Goal: Contribute content

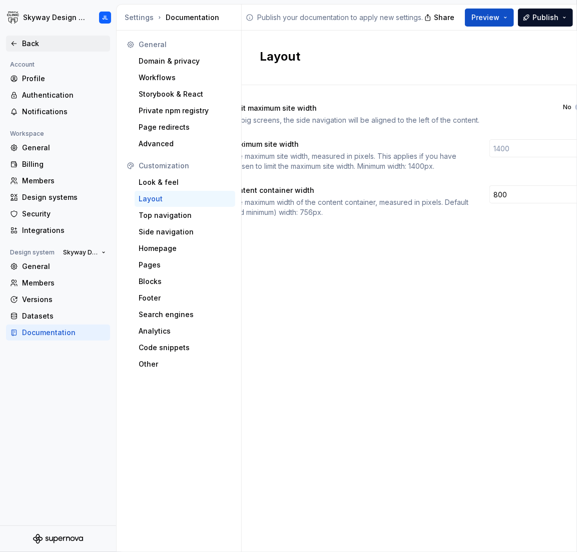
click at [29, 42] on div "Back" at bounding box center [64, 44] width 84 height 10
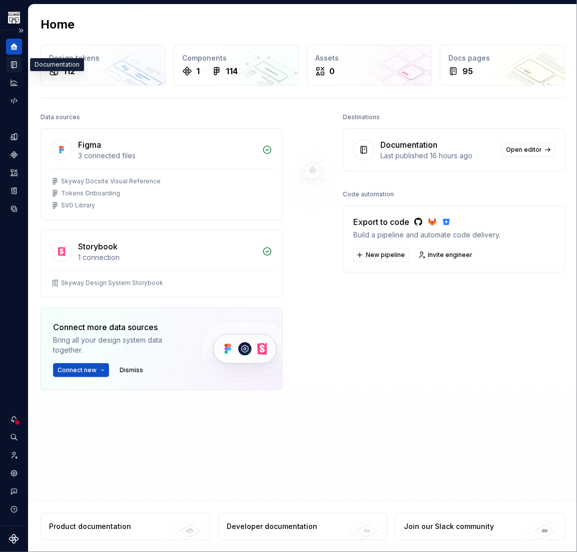
click at [12, 62] on icon "Documentation" at bounding box center [14, 65] width 5 height 7
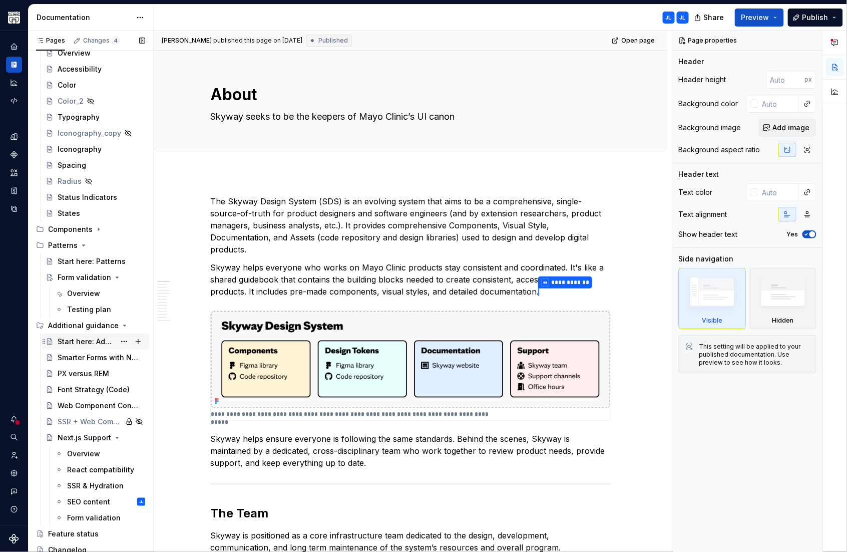
scroll to position [111, 0]
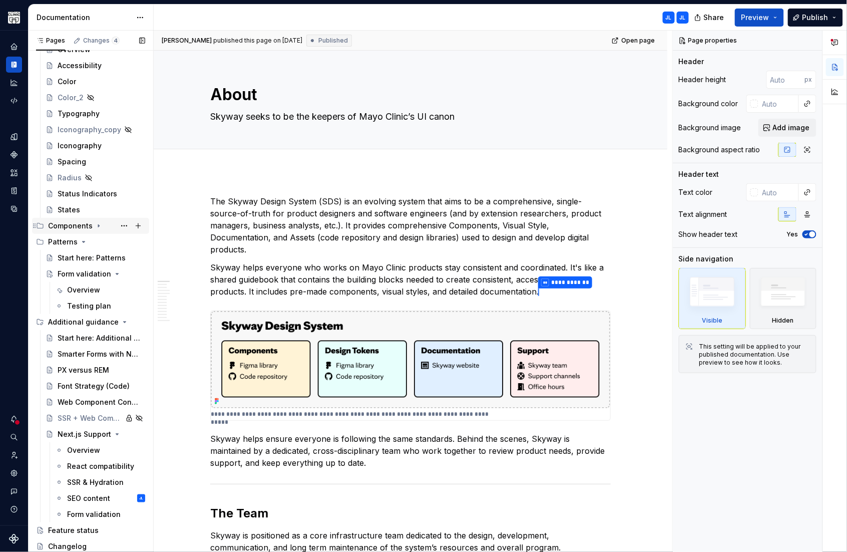
click at [89, 229] on div "Components" at bounding box center [70, 226] width 45 height 10
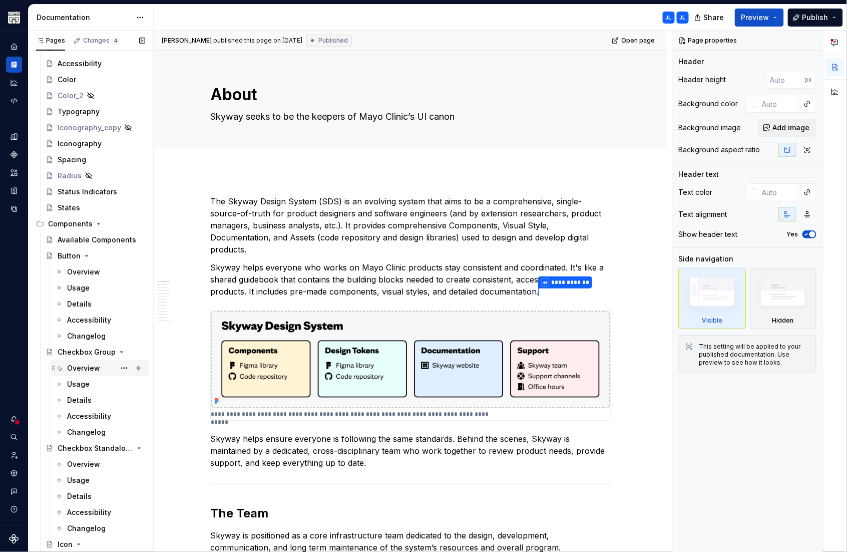
scroll to position [117, 0]
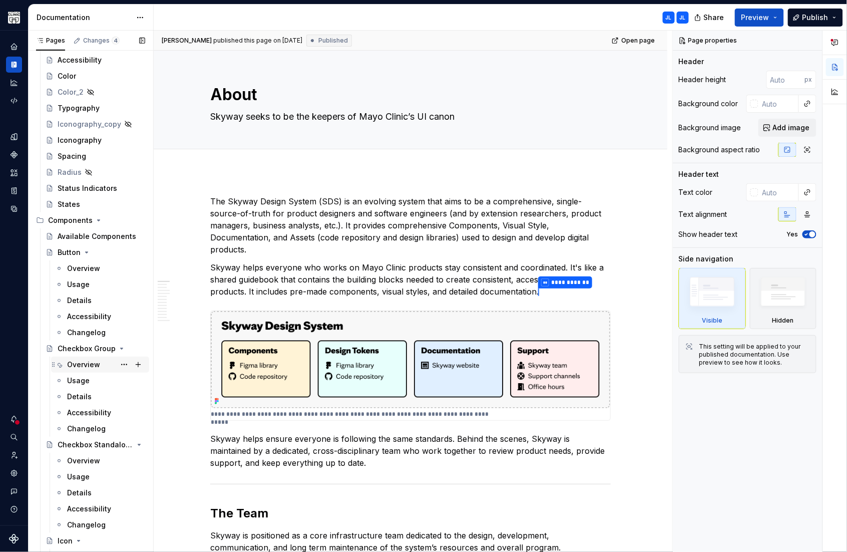
click at [81, 365] on div "Overview" at bounding box center [83, 365] width 33 height 10
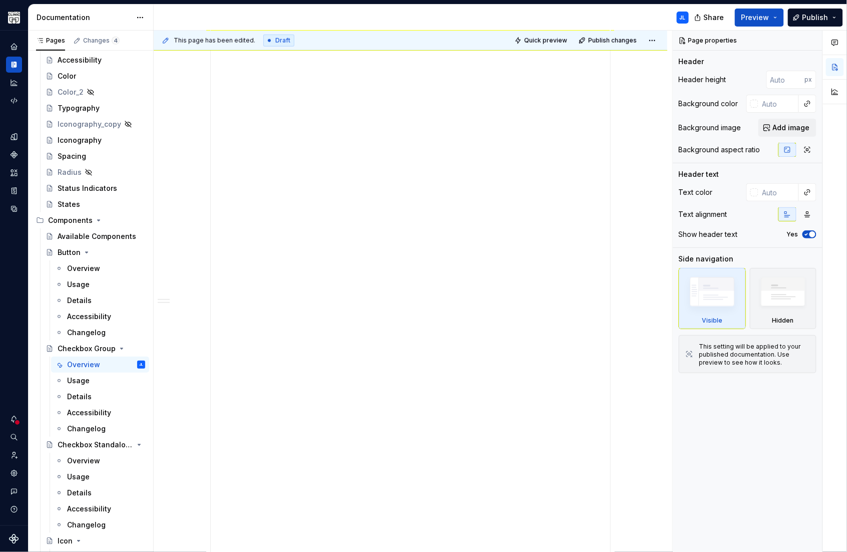
scroll to position [403, 0]
click at [458, 263] on div "**********" at bounding box center [411, 333] width 400 height 1002
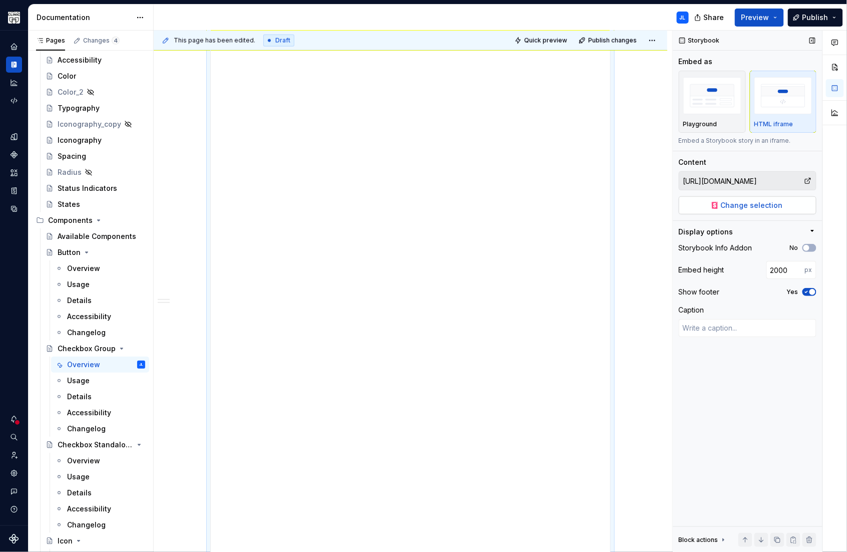
click at [577, 204] on span "Change selection" at bounding box center [752, 205] width 62 height 10
type textarea "*"
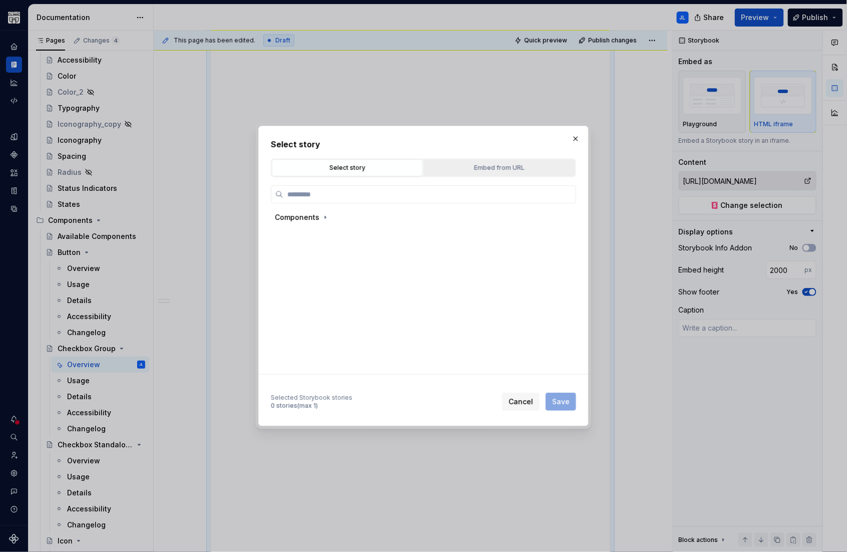
click at [467, 168] on div "Embed from URL" at bounding box center [500, 168] width 144 height 10
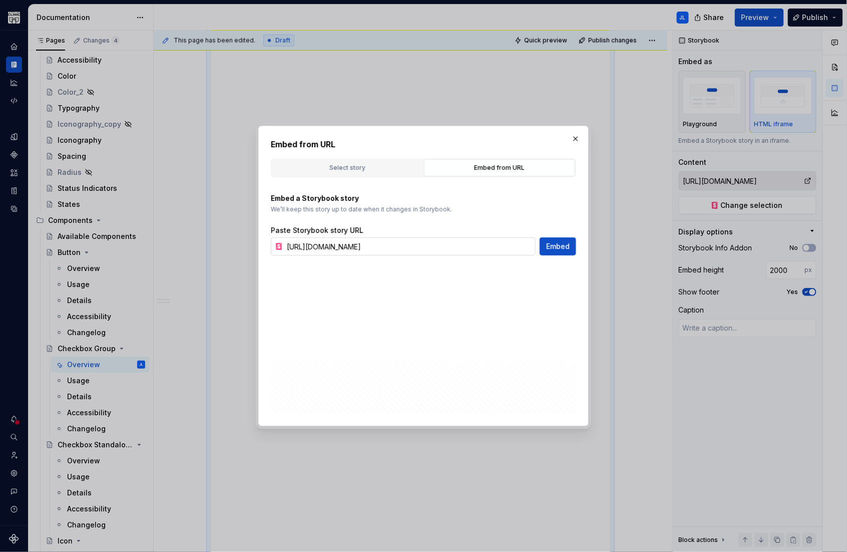
click at [476, 252] on input "[URL][DOMAIN_NAME]" at bounding box center [409, 246] width 253 height 18
paste input "t"
type input "[URL][DOMAIN_NAME]"
click at [555, 244] on span "Embed" at bounding box center [558, 246] width 24 height 10
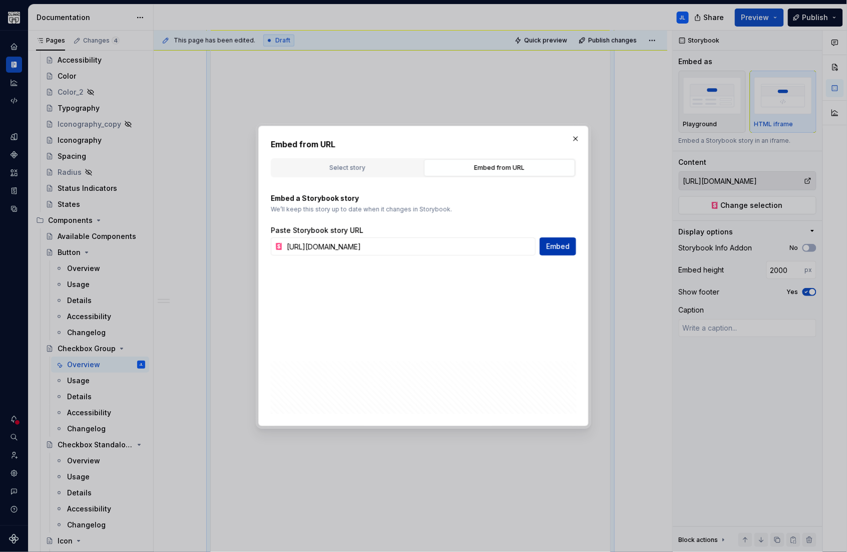
type textarea "*"
type input "[URL][DOMAIN_NAME]"
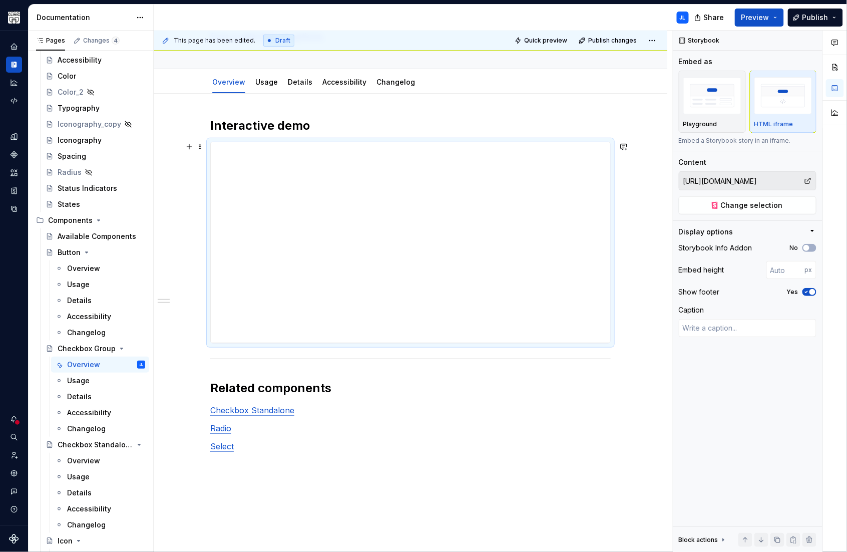
scroll to position [58, 0]
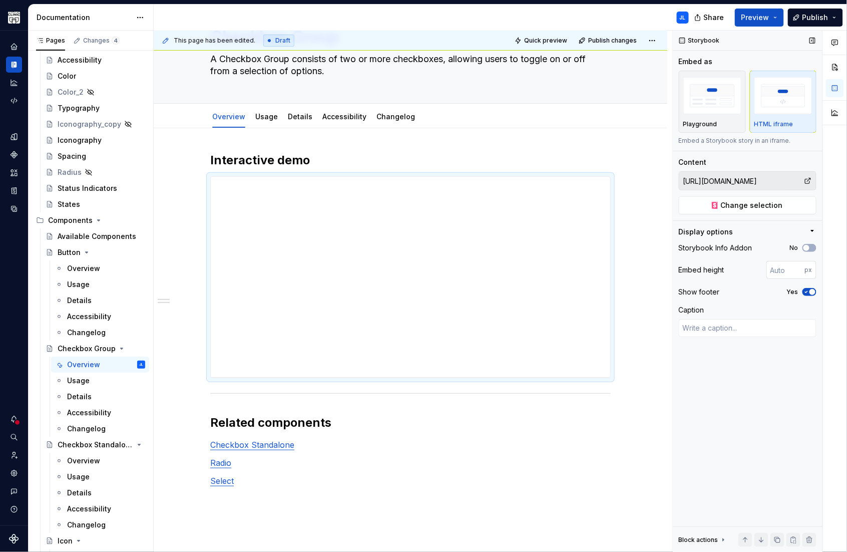
click at [577, 273] on input "number" at bounding box center [786, 270] width 39 height 18
click at [577, 268] on input "5" at bounding box center [786, 270] width 39 height 18
drag, startPoint x: 782, startPoint y: 271, endPoint x: 743, endPoint y: 268, distance: 39.6
click at [577, 268] on div "Embed height 5 px" at bounding box center [748, 270] width 138 height 18
type input "1000"
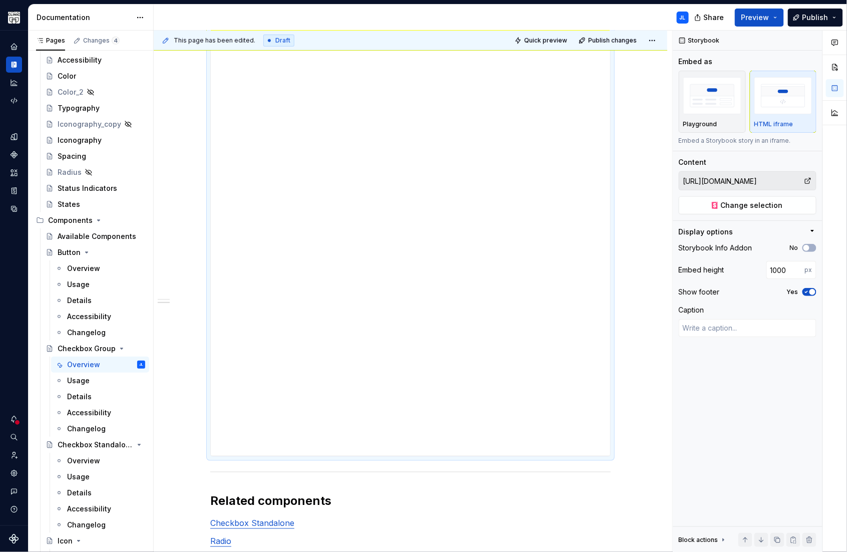
scroll to position [284, 0]
type textarea "*"
drag, startPoint x: 775, startPoint y: 269, endPoint x: 767, endPoint y: 269, distance: 7.5
click at [577, 269] on input "1000" at bounding box center [786, 270] width 39 height 18
type input "2000"
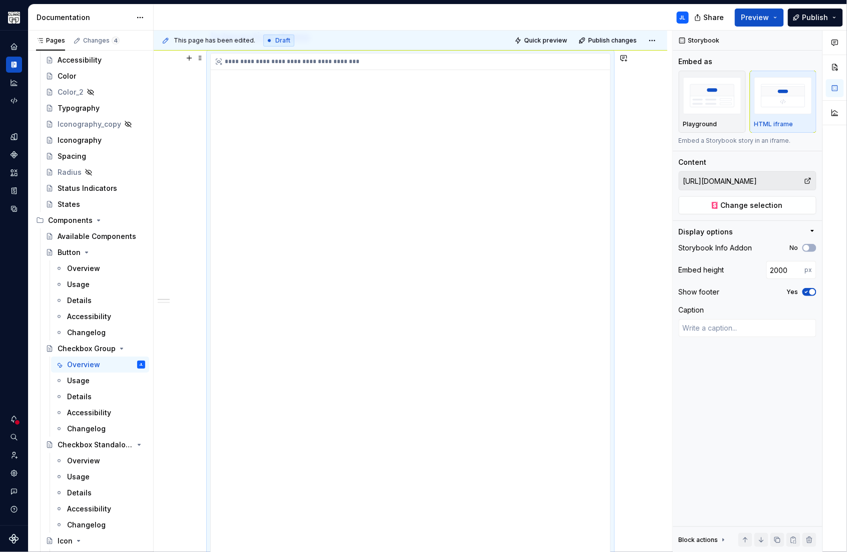
scroll to position [195, 0]
click at [548, 38] on span "Quick preview" at bounding box center [545, 41] width 43 height 8
click at [577, 18] on span "Preview" at bounding box center [756, 18] width 28 height 10
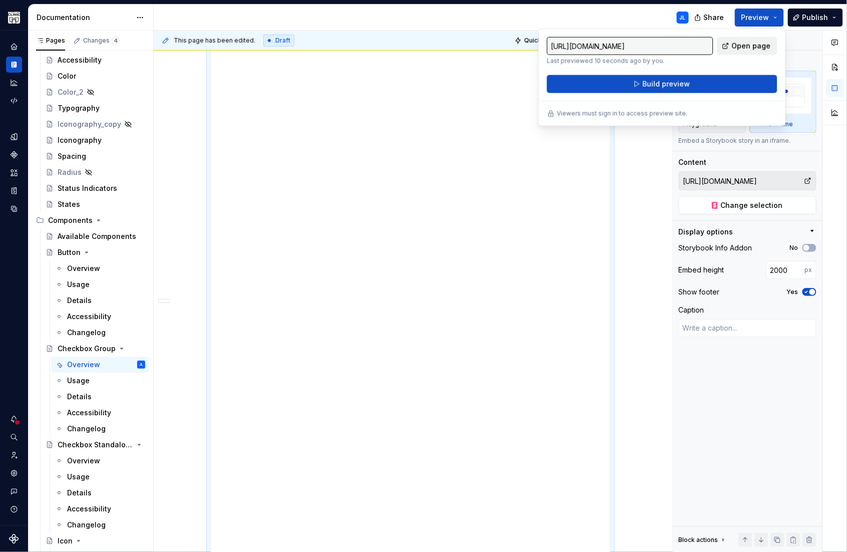
click at [577, 47] on span "Open page" at bounding box center [751, 46] width 39 height 10
click at [577, 207] on div "**********" at bounding box center [413, 292] width 519 height 522
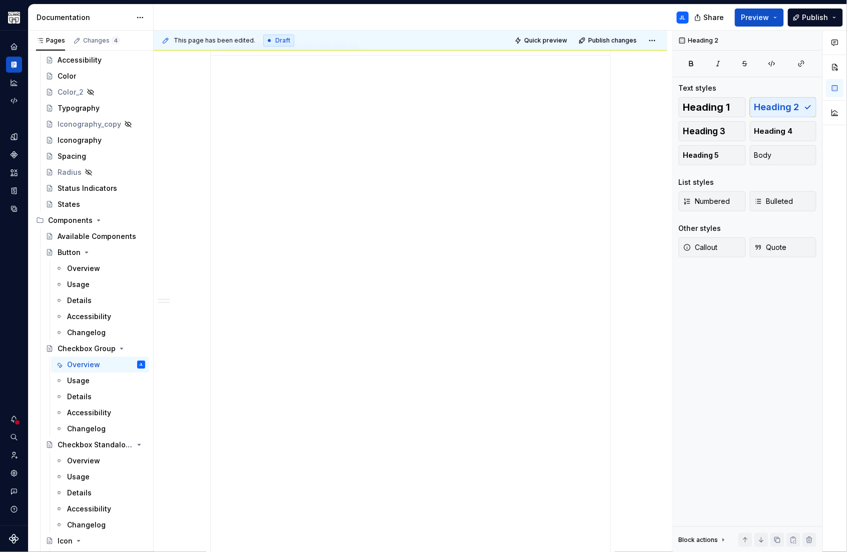
scroll to position [0, 0]
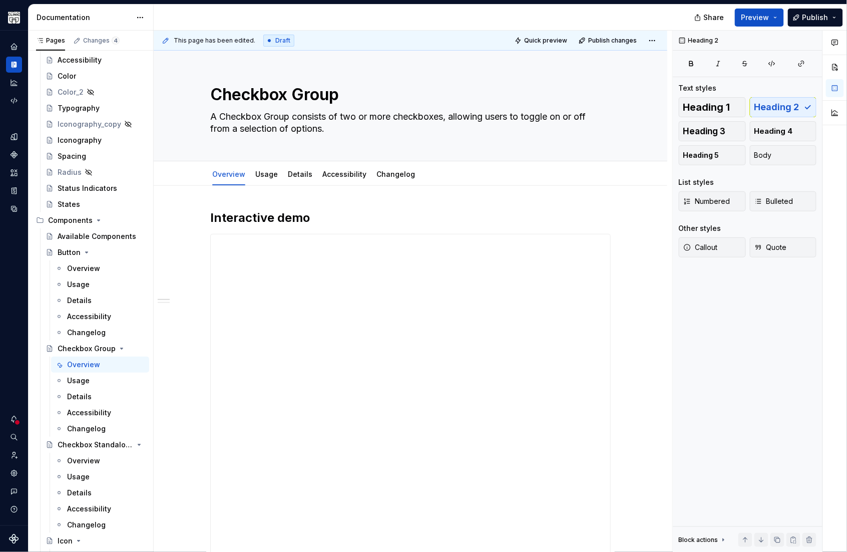
type textarea "*"
